Goal: Transaction & Acquisition: Purchase product/service

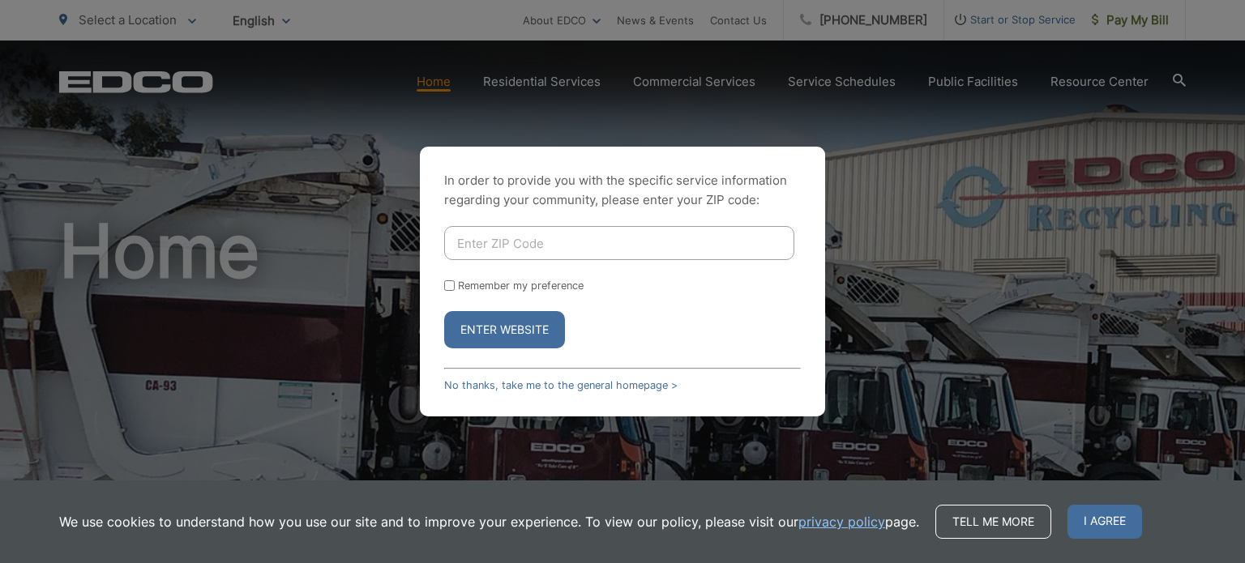
click at [527, 328] on button "Enter Website" at bounding box center [504, 329] width 121 height 37
click at [509, 334] on button "Enter Website" at bounding box center [504, 329] width 121 height 37
click at [576, 388] on link "No thanks, take me to the general homepage >" at bounding box center [560, 385] width 233 height 12
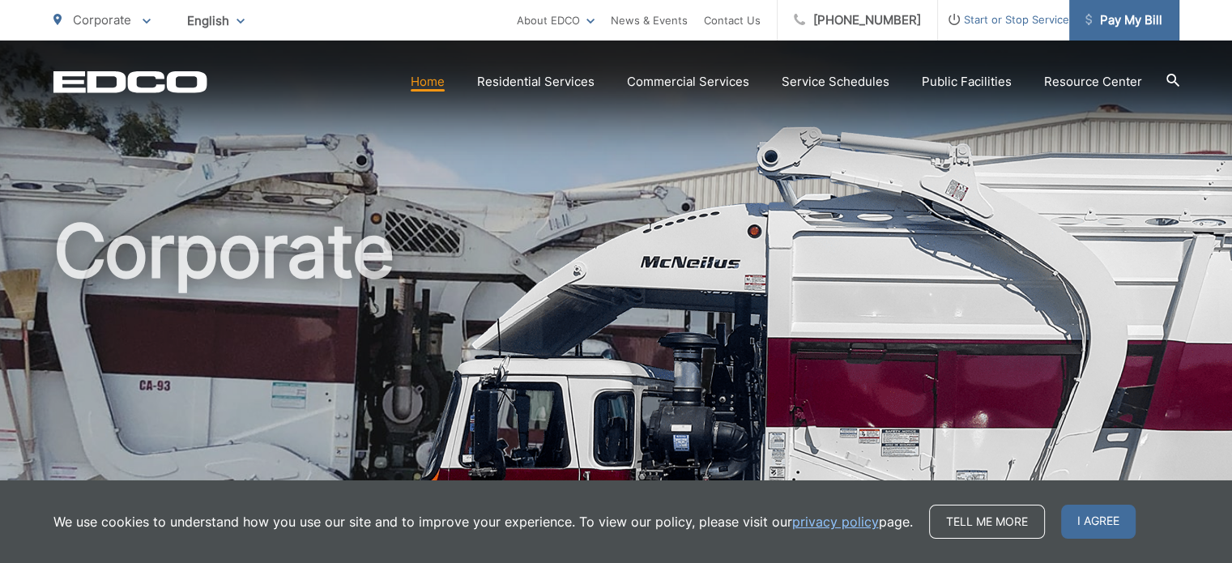
click at [1141, 13] on span "Pay My Bill" at bounding box center [1124, 20] width 77 height 19
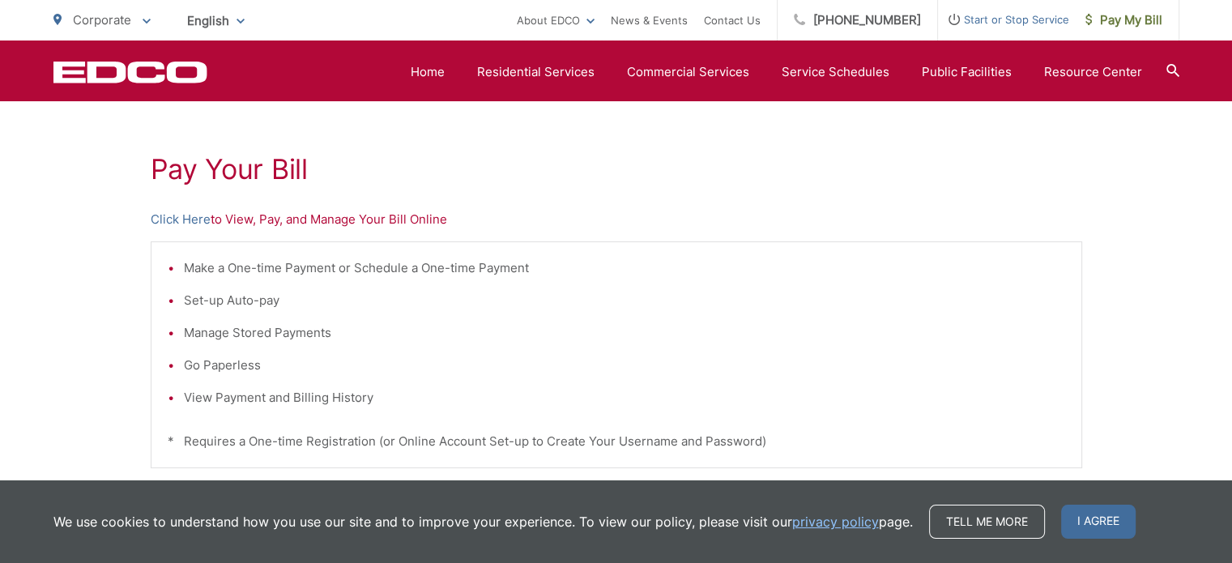
scroll to position [267, 0]
click at [182, 217] on link "Click Here" at bounding box center [181, 220] width 60 height 19
click at [186, 213] on link "Click Here" at bounding box center [181, 220] width 60 height 19
